Goal: Use online tool/utility: Utilize a website feature to perform a specific function

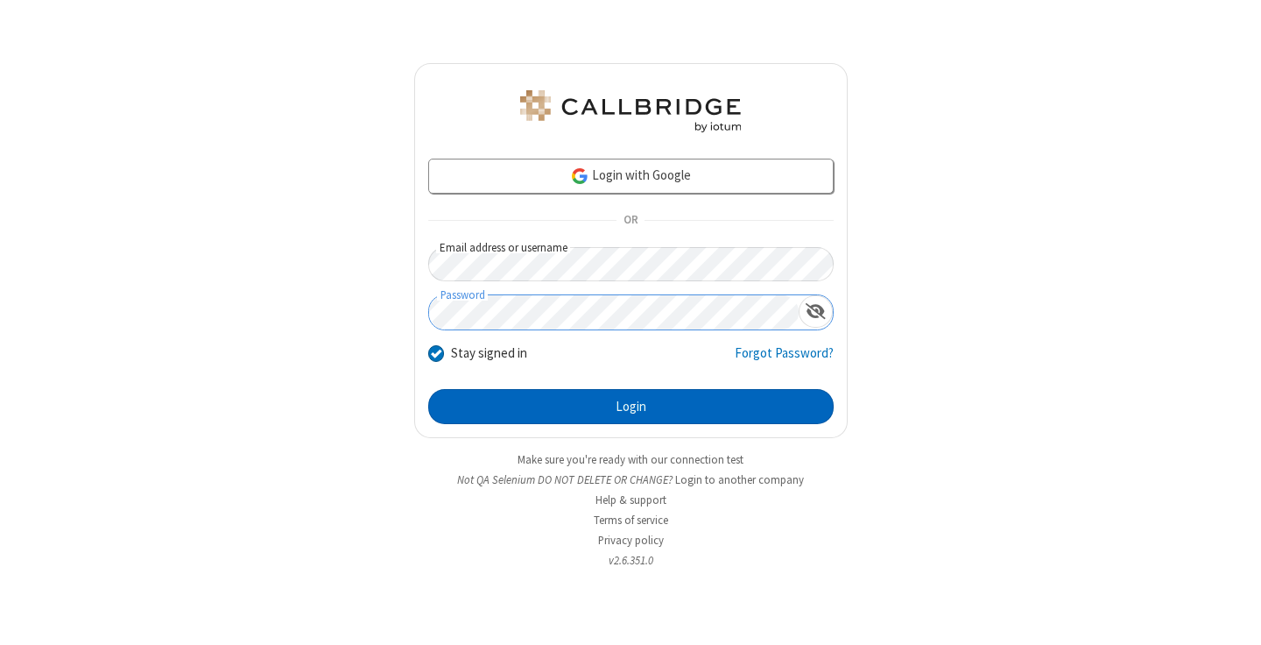
click at [631, 406] on button "Login" at bounding box center [631, 406] width 406 height 35
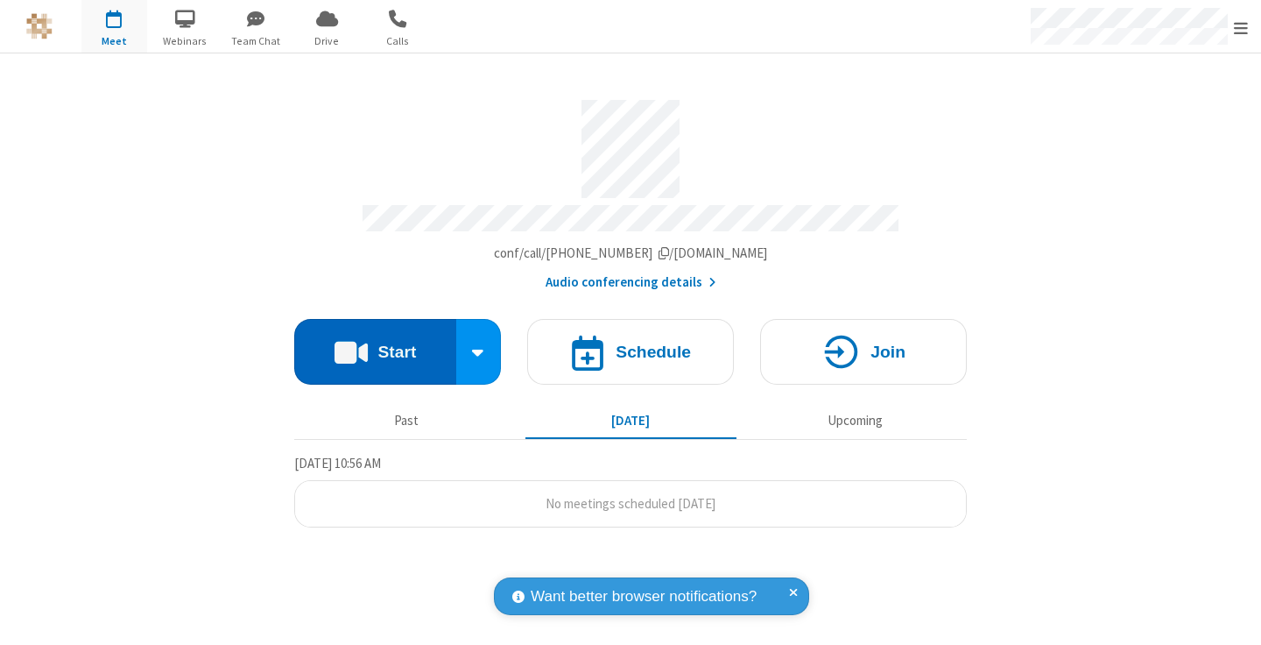
click at [375, 343] on button "Start" at bounding box center [375, 352] width 162 height 66
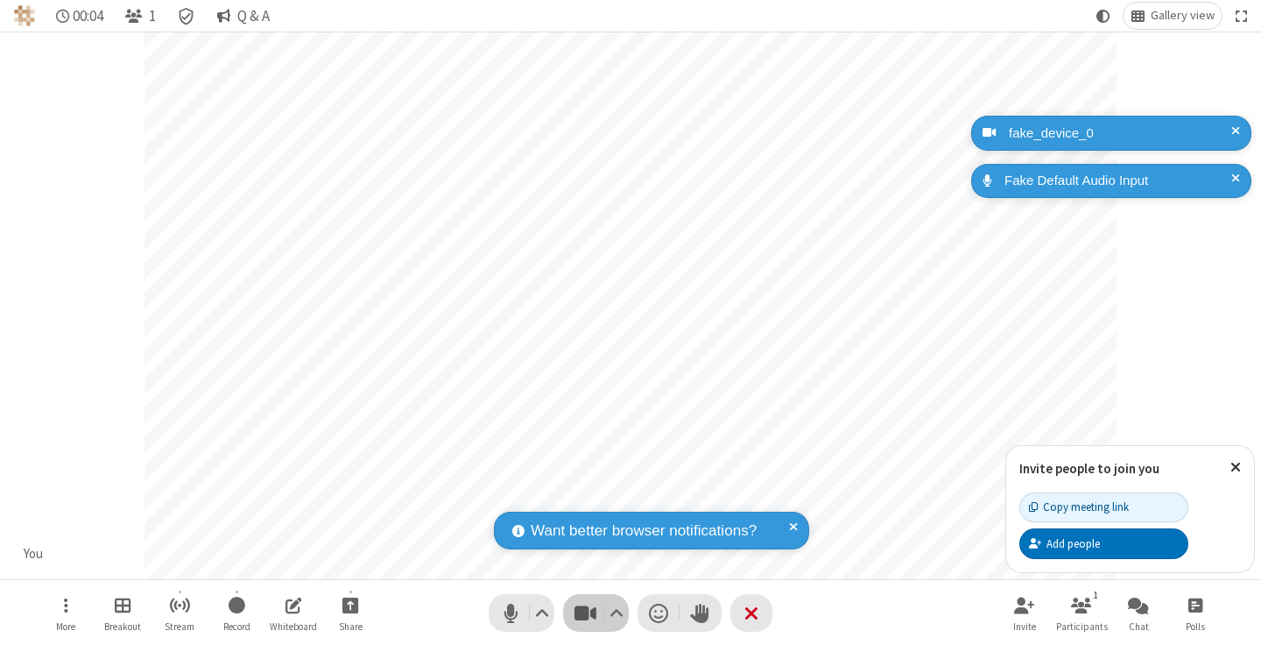
click at [585, 612] on span "Stop video (⌘+Shift+V)" at bounding box center [585, 612] width 26 height 25
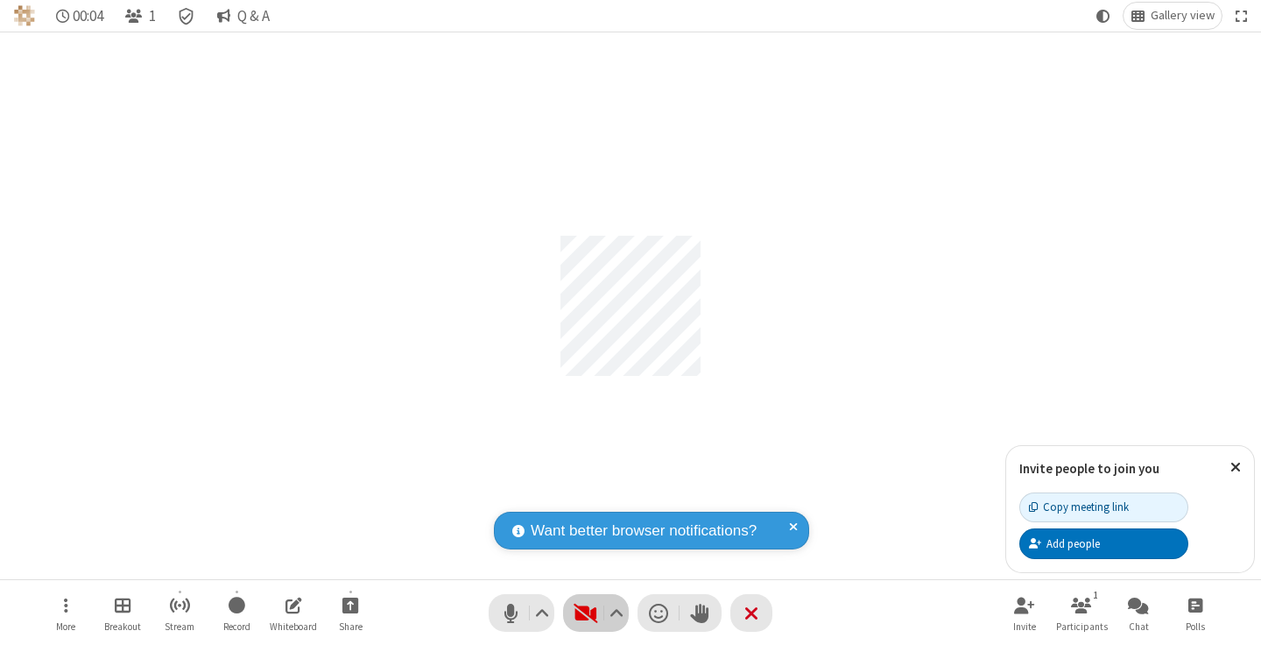
click at [585, 612] on span "Start video (⌘+Shift+V)" at bounding box center [585, 612] width 26 height 25
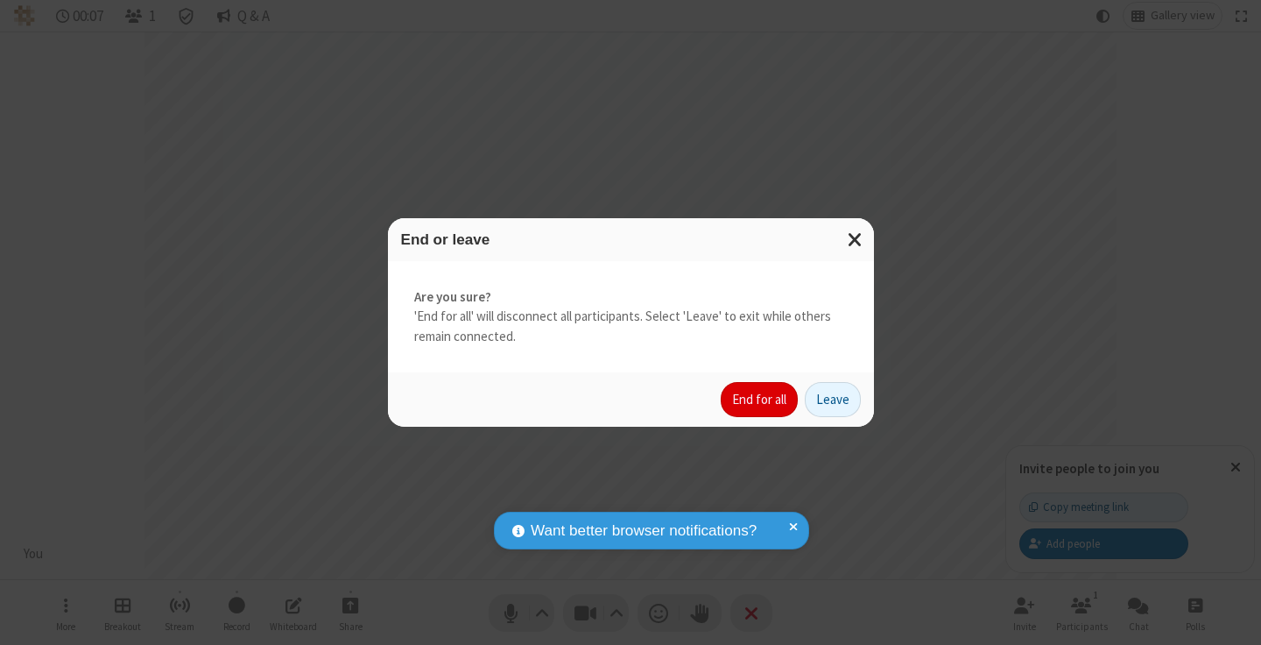
click at [760, 399] on button "End for all" at bounding box center [759, 399] width 77 height 35
